Goal: Navigation & Orientation: Find specific page/section

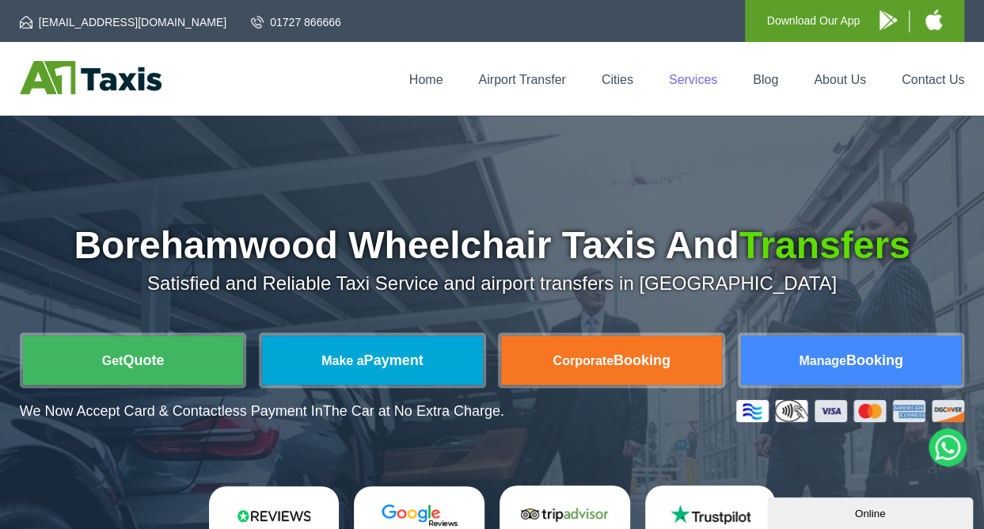
click at [714, 78] on link "Services" at bounding box center [693, 79] width 48 height 13
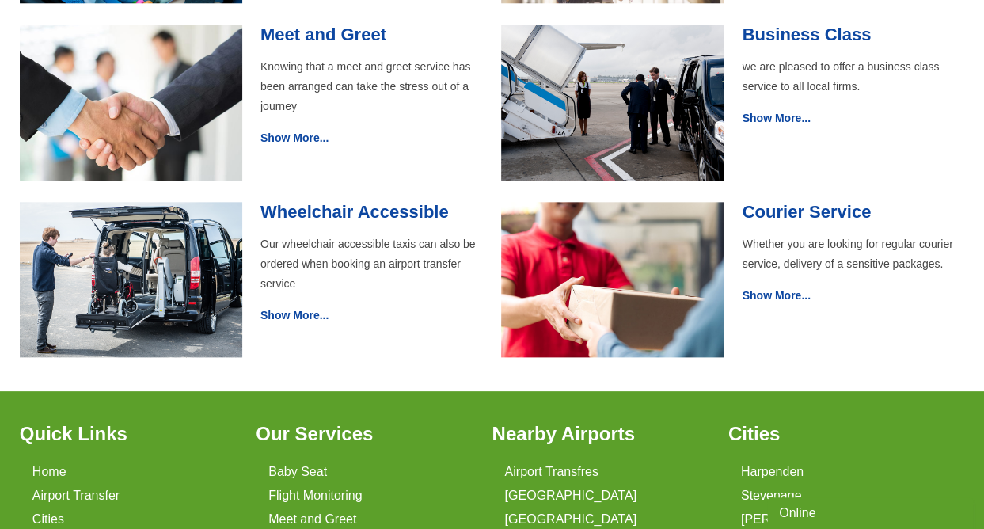
scroll to position [792, 0]
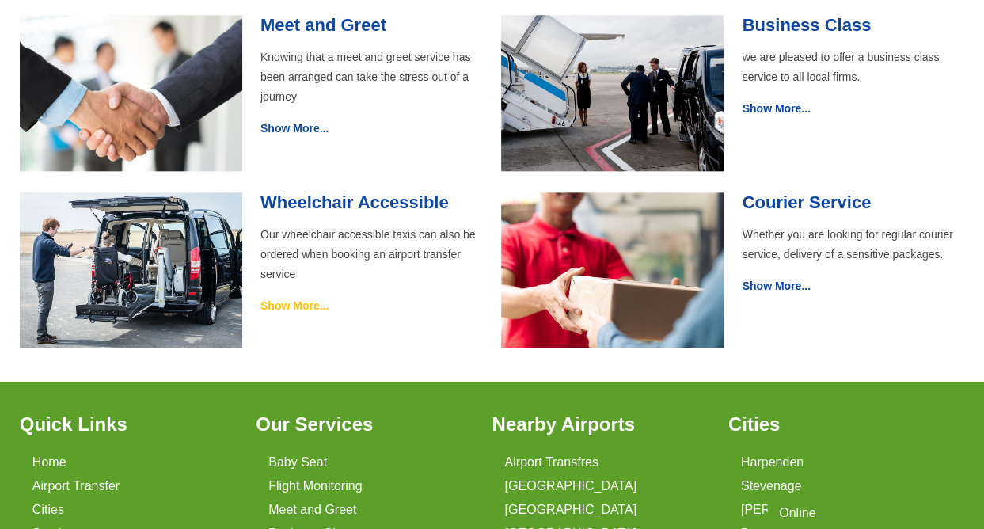
click at [284, 303] on link "Show More..." at bounding box center [295, 305] width 68 height 13
